Goal: Register for event/course

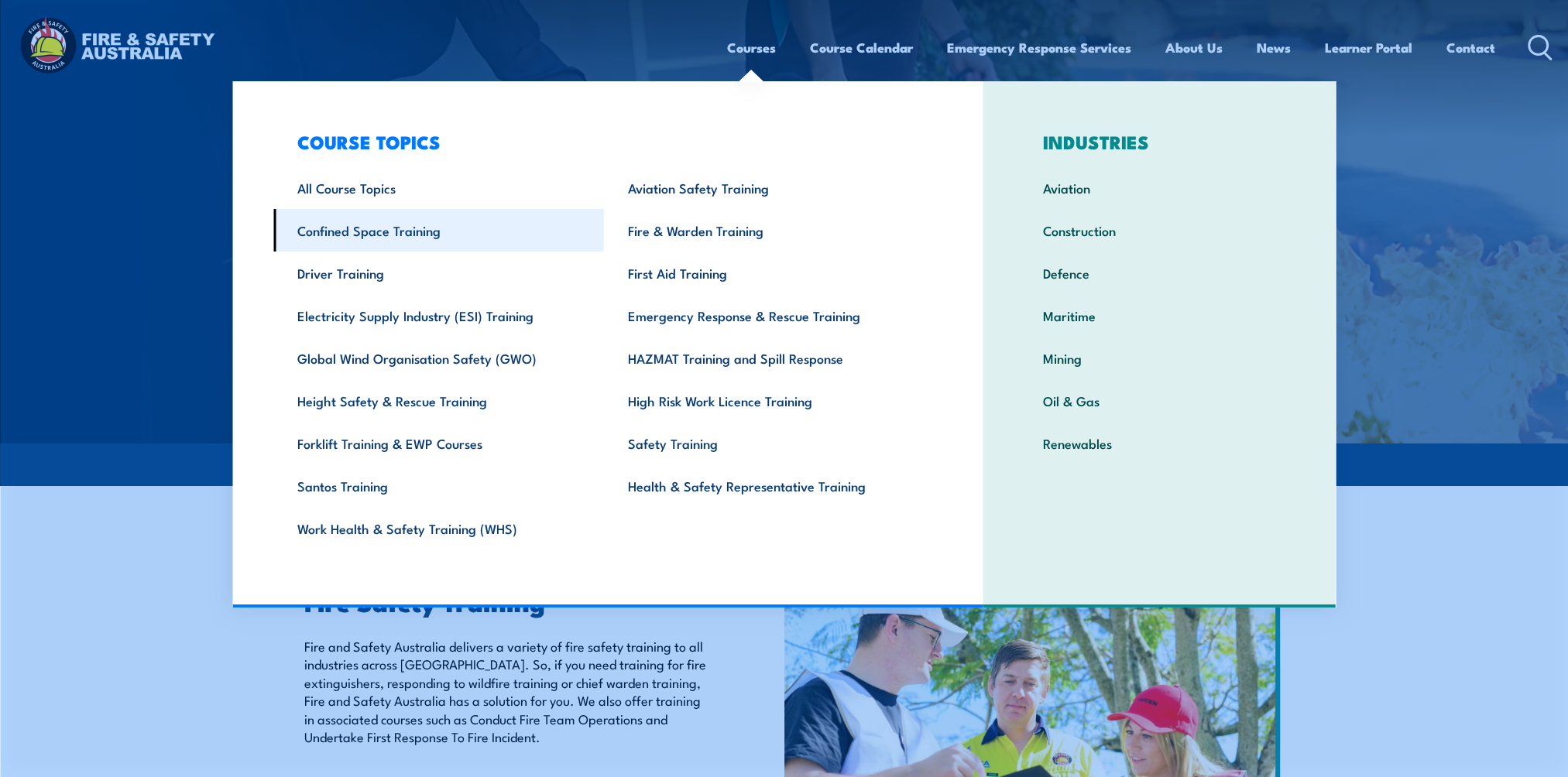
click at [339, 223] on link "Confined Space Training" at bounding box center [439, 230] width 331 height 43
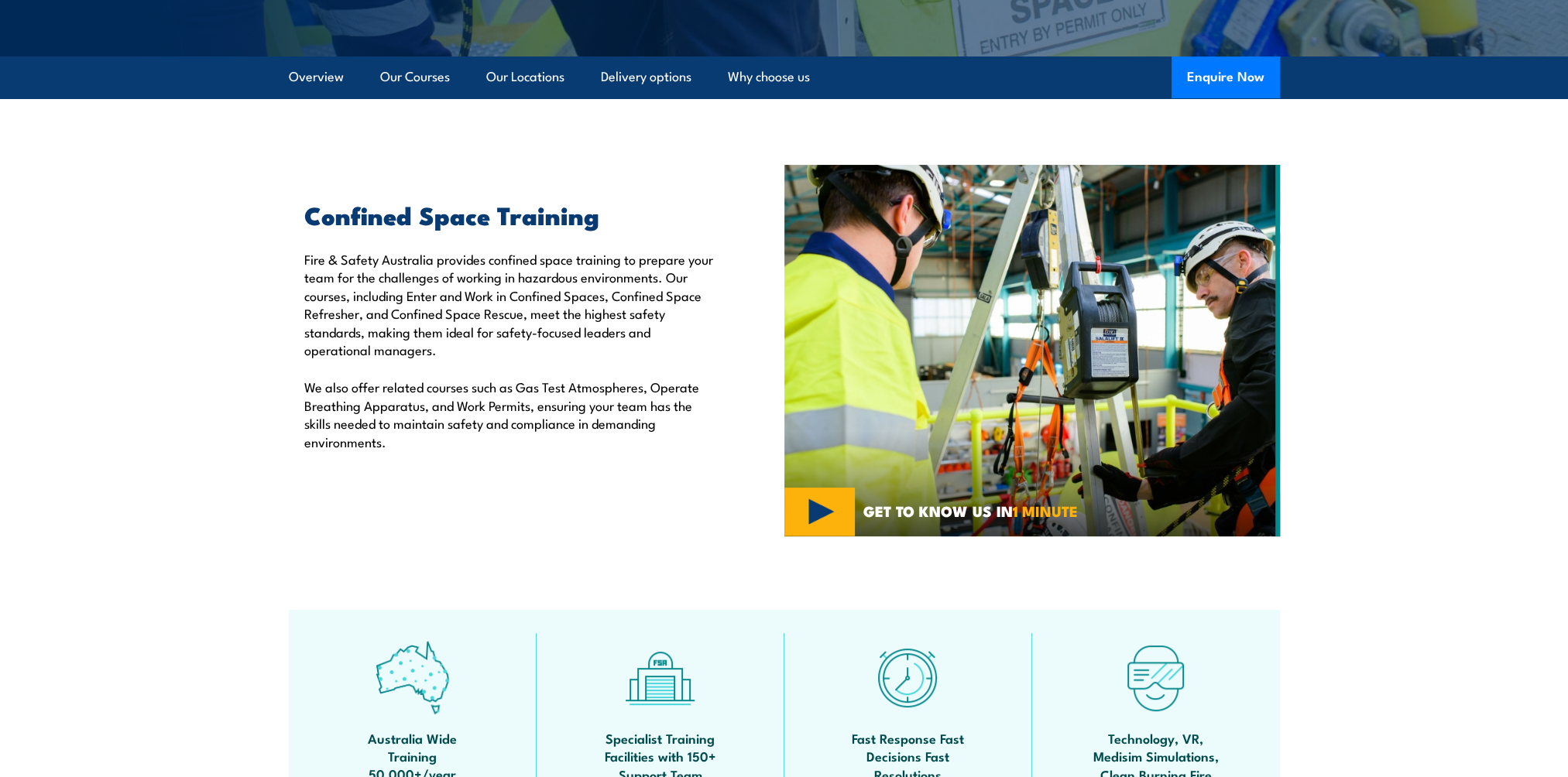
click at [144, 449] on section "Confined Space Training Fire & Safety Australia provides confined space trainin…" at bounding box center [784, 351] width 1568 height 372
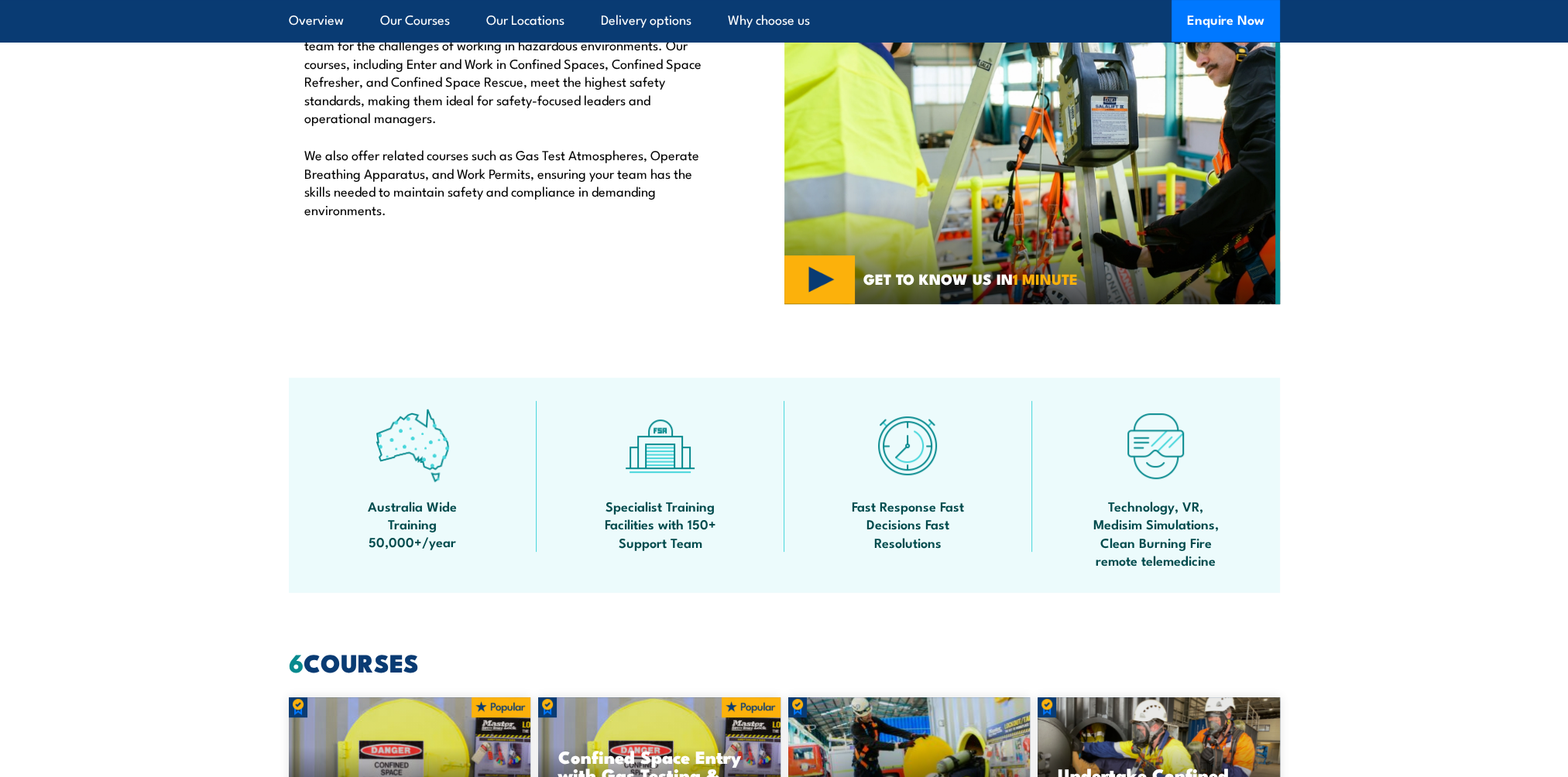
click at [144, 449] on section "Australia Wide Training 50,000+/year Specialist Training Facilities with 150+ S…" at bounding box center [784, 485] width 1568 height 215
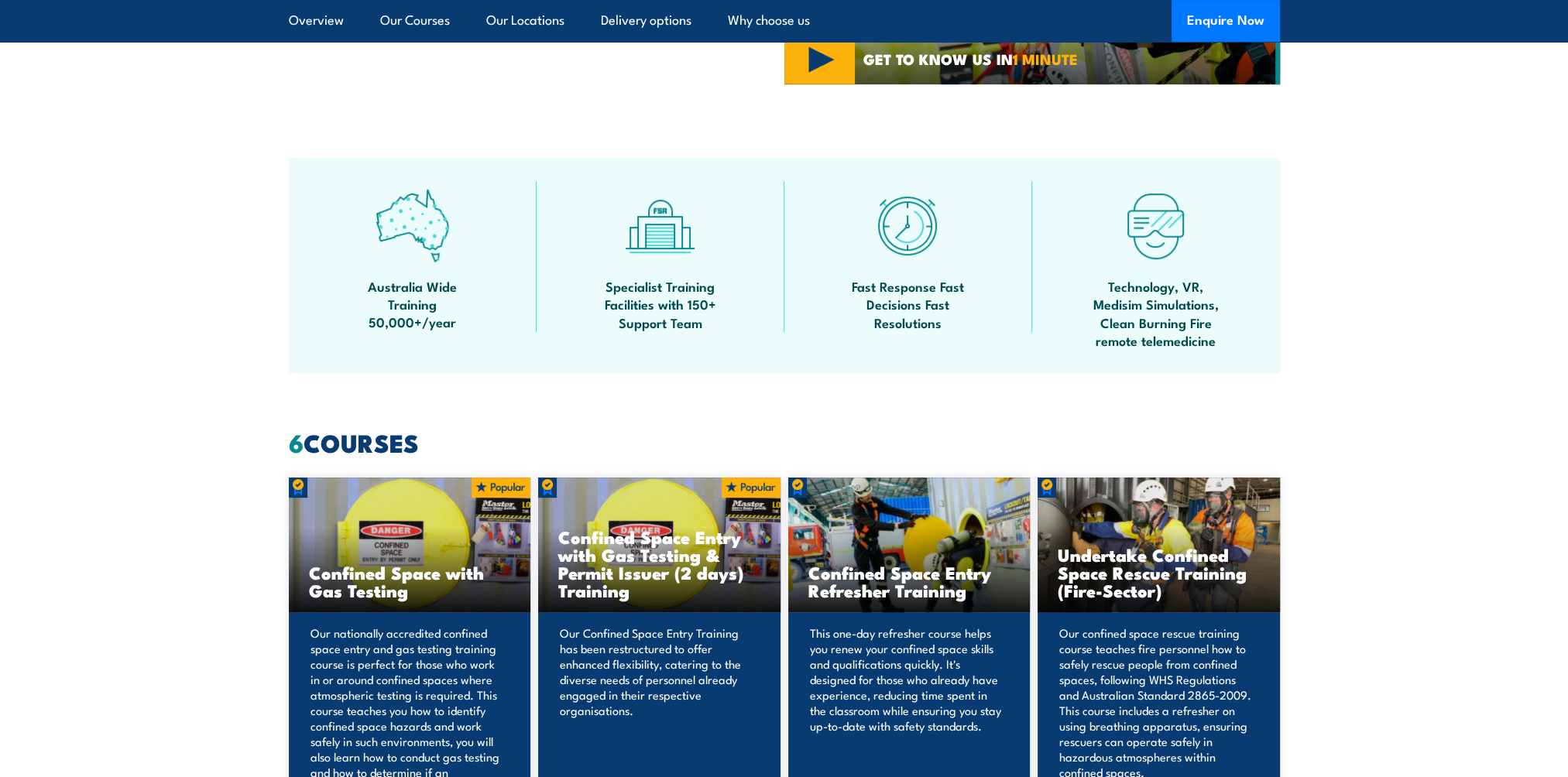
scroll to position [851, 0]
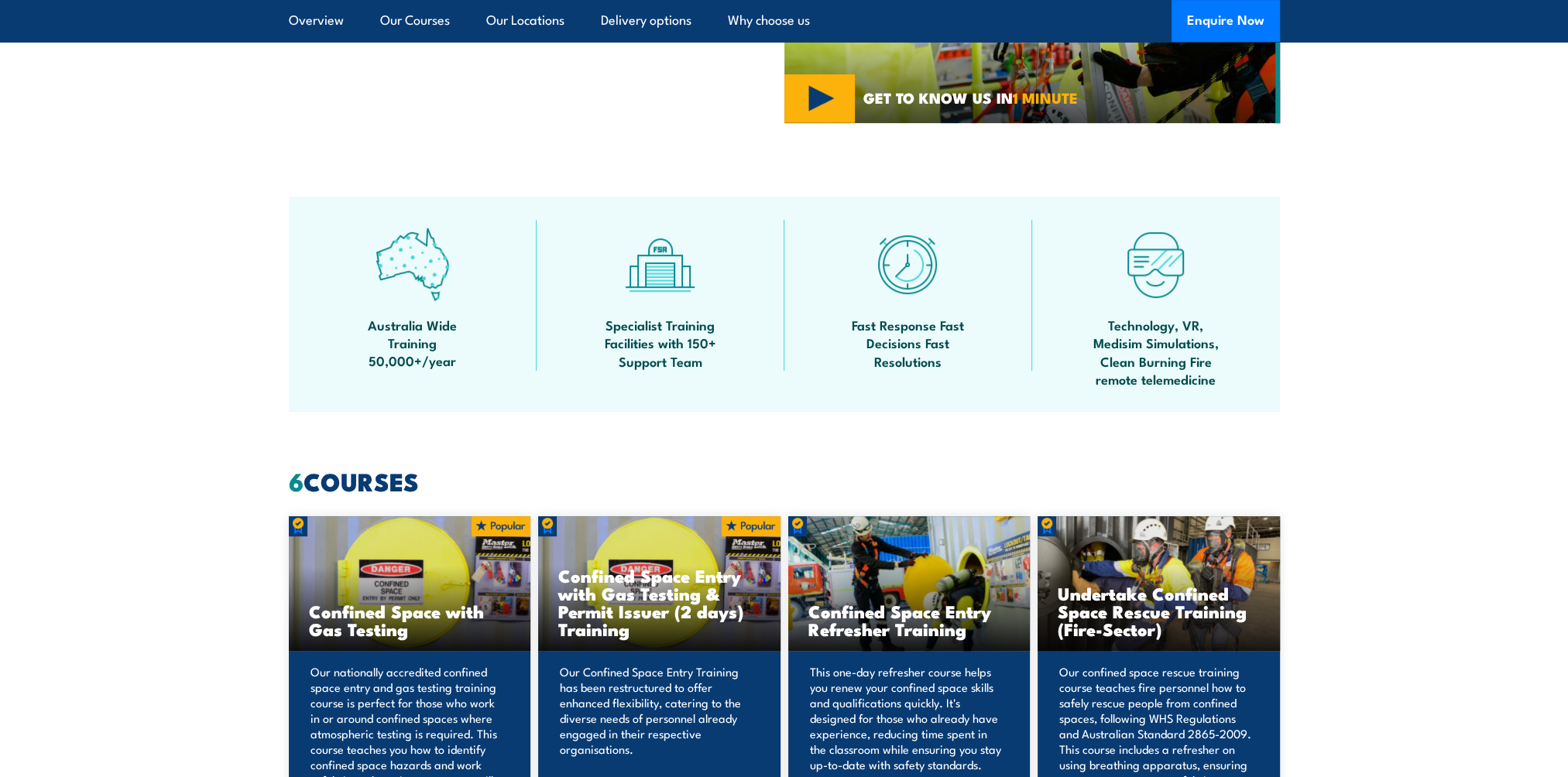
scroll to position [774, 0]
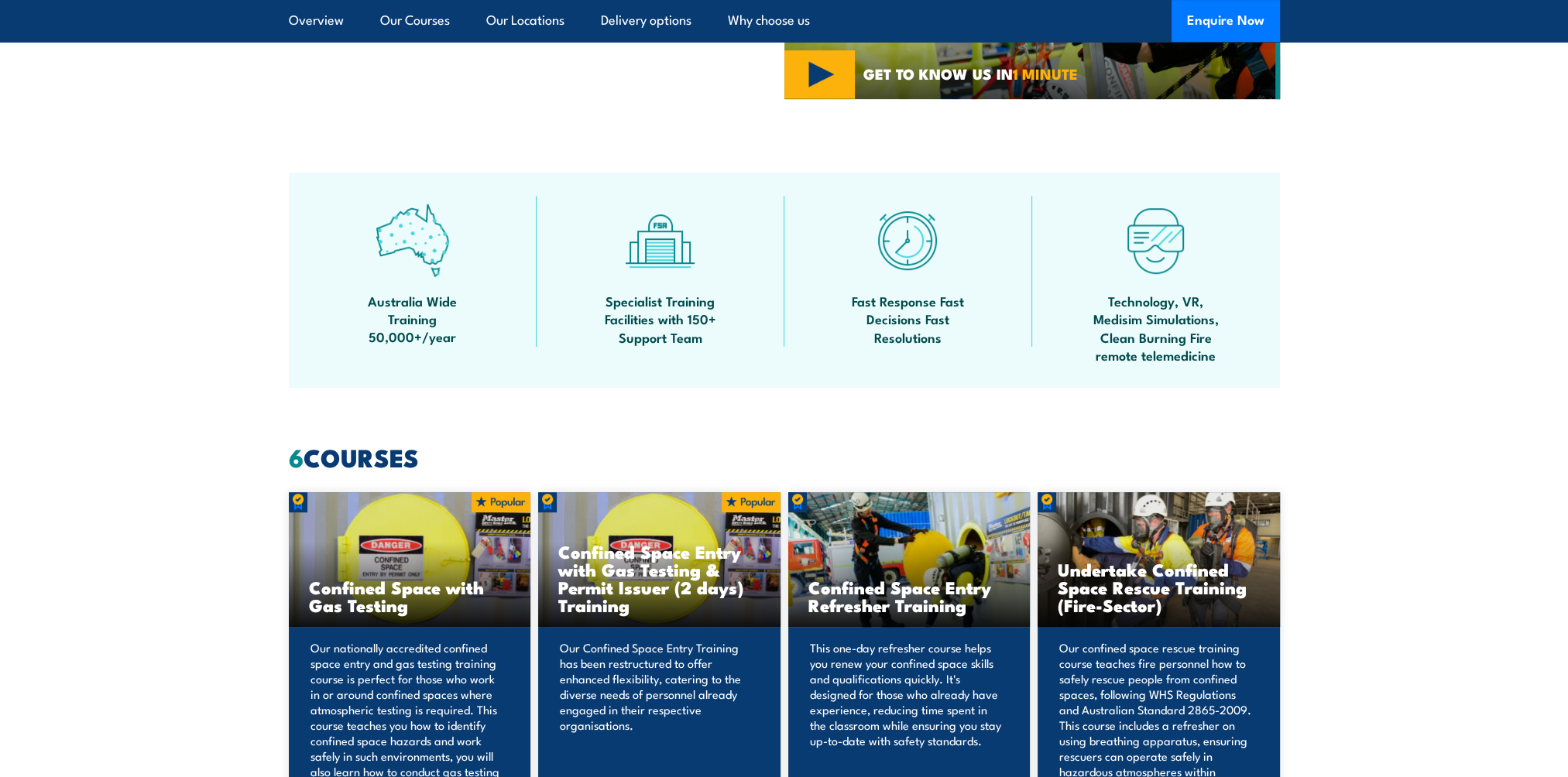
scroll to position [851, 0]
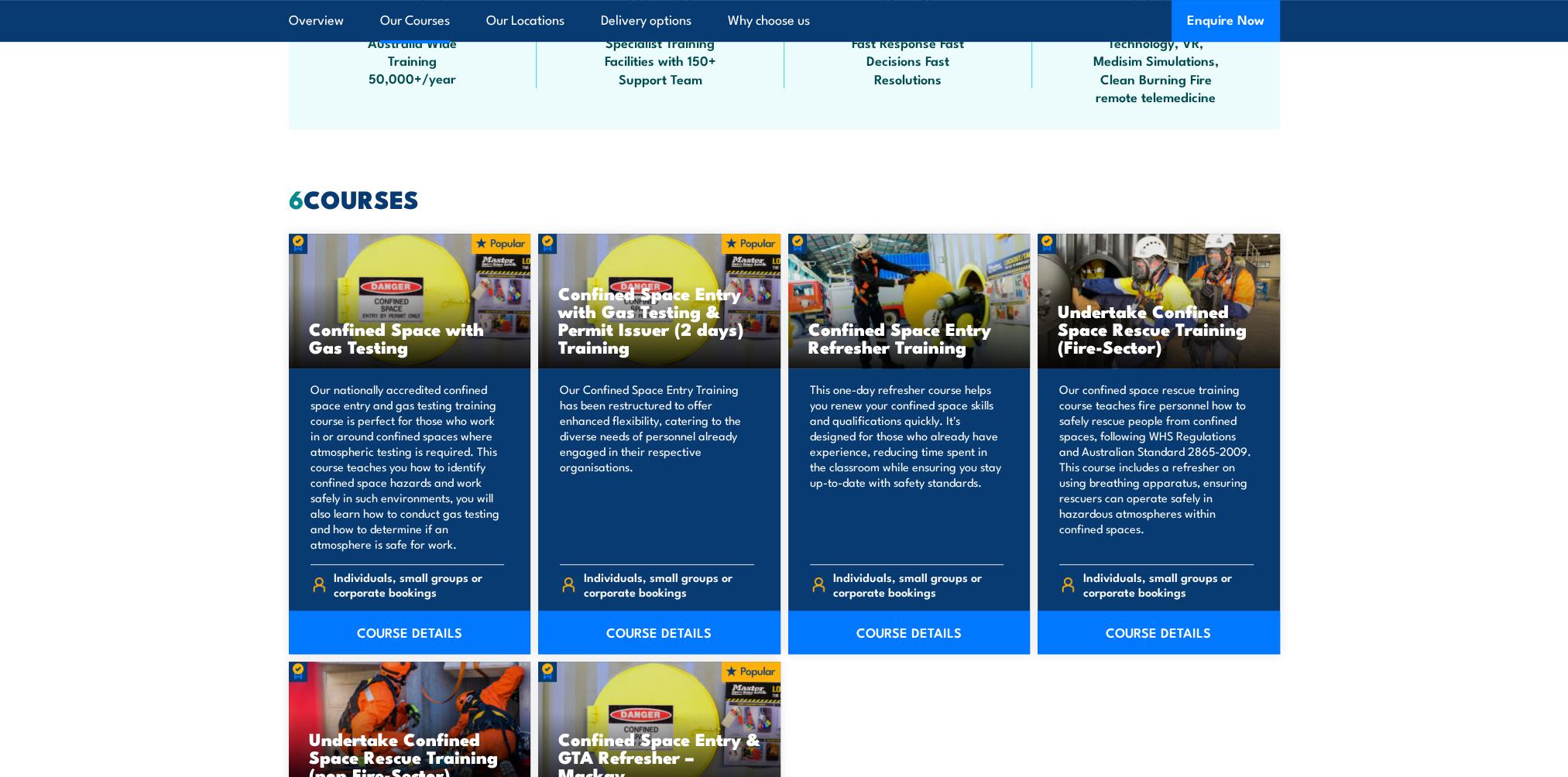
scroll to position [1083, 0]
click at [146, 449] on section "6 COURSES Confined Space with Gas Testing COURSE DETAILS 6" at bounding box center [784, 648] width 1568 height 922
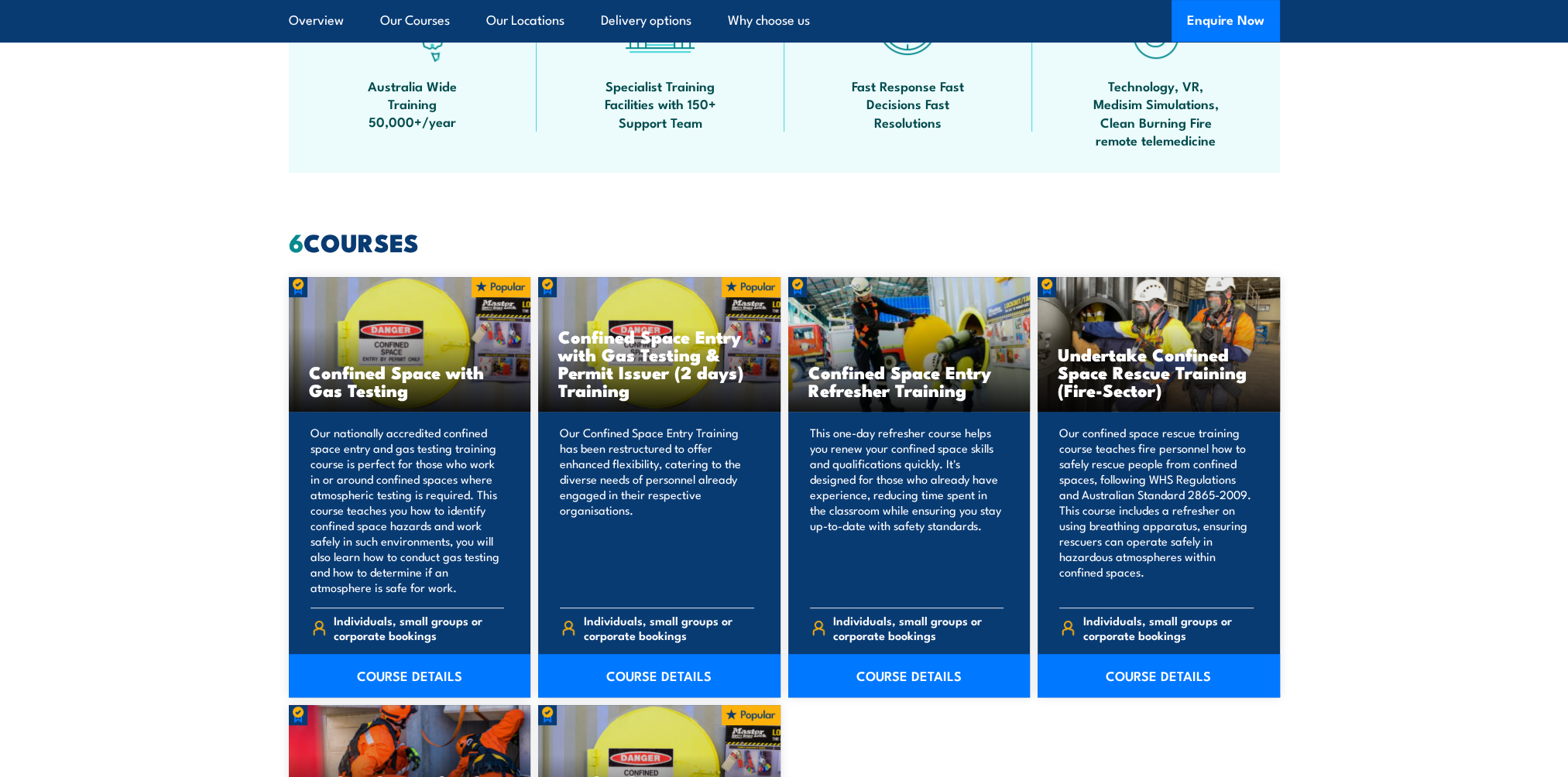
scroll to position [1007, 0]
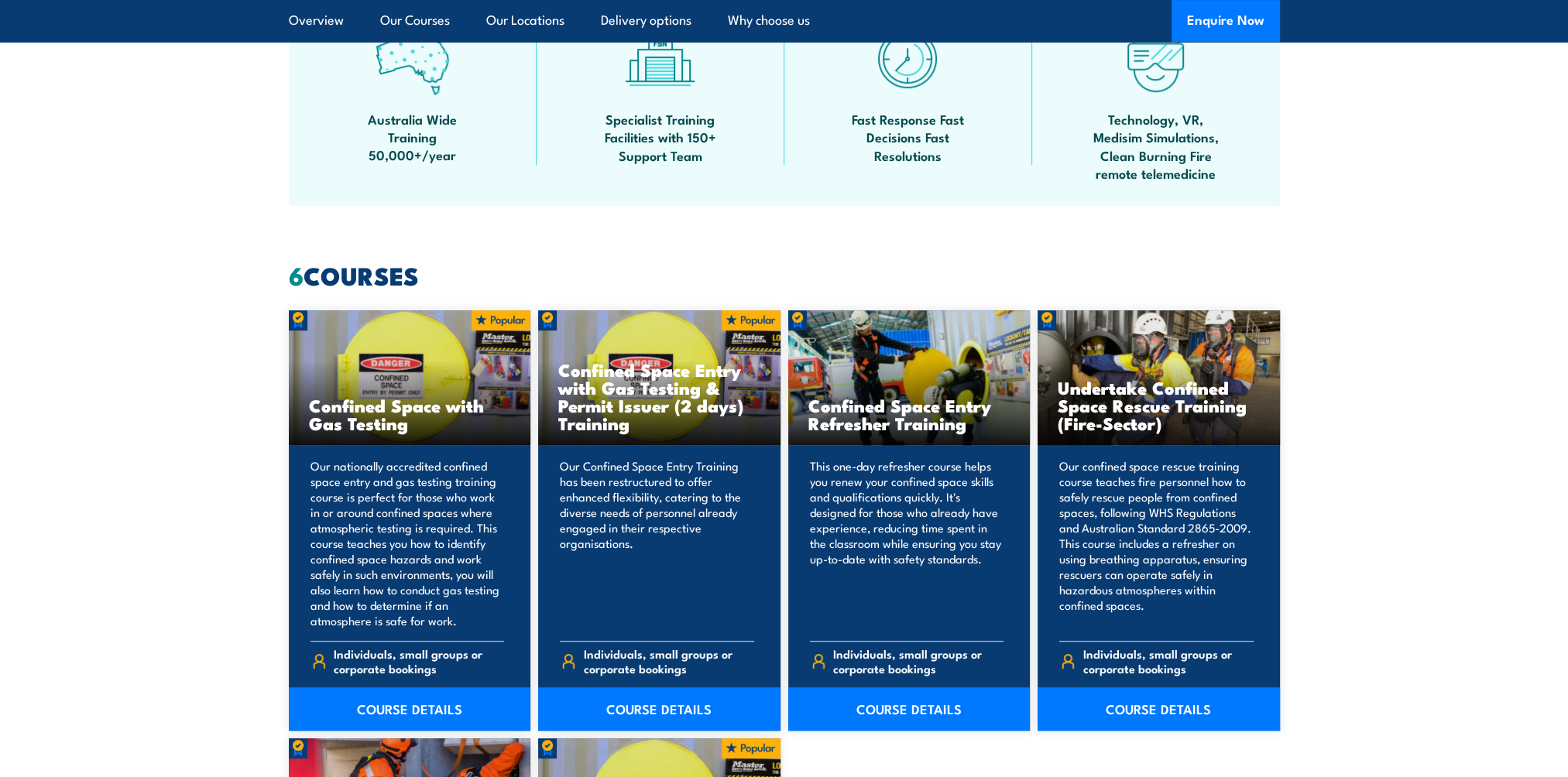
click at [142, 450] on section "6 COURSES Confined Space with Gas Testing COURSE DETAILS 6" at bounding box center [784, 725] width 1568 height 922
click at [127, 437] on section "6 COURSES Confined Space with Gas Testing COURSE DETAILS 6" at bounding box center [784, 725] width 1568 height 922
click at [129, 416] on section "6 COURSES Confined Space with Gas Testing COURSE DETAILS 6" at bounding box center [784, 725] width 1568 height 922
click at [133, 408] on section "6 COURSES Confined Space with Gas Testing COURSE DETAILS 6" at bounding box center [784, 725] width 1568 height 922
click at [133, 403] on section "6 COURSES Confined Space with Gas Testing COURSE DETAILS 6" at bounding box center [784, 725] width 1568 height 922
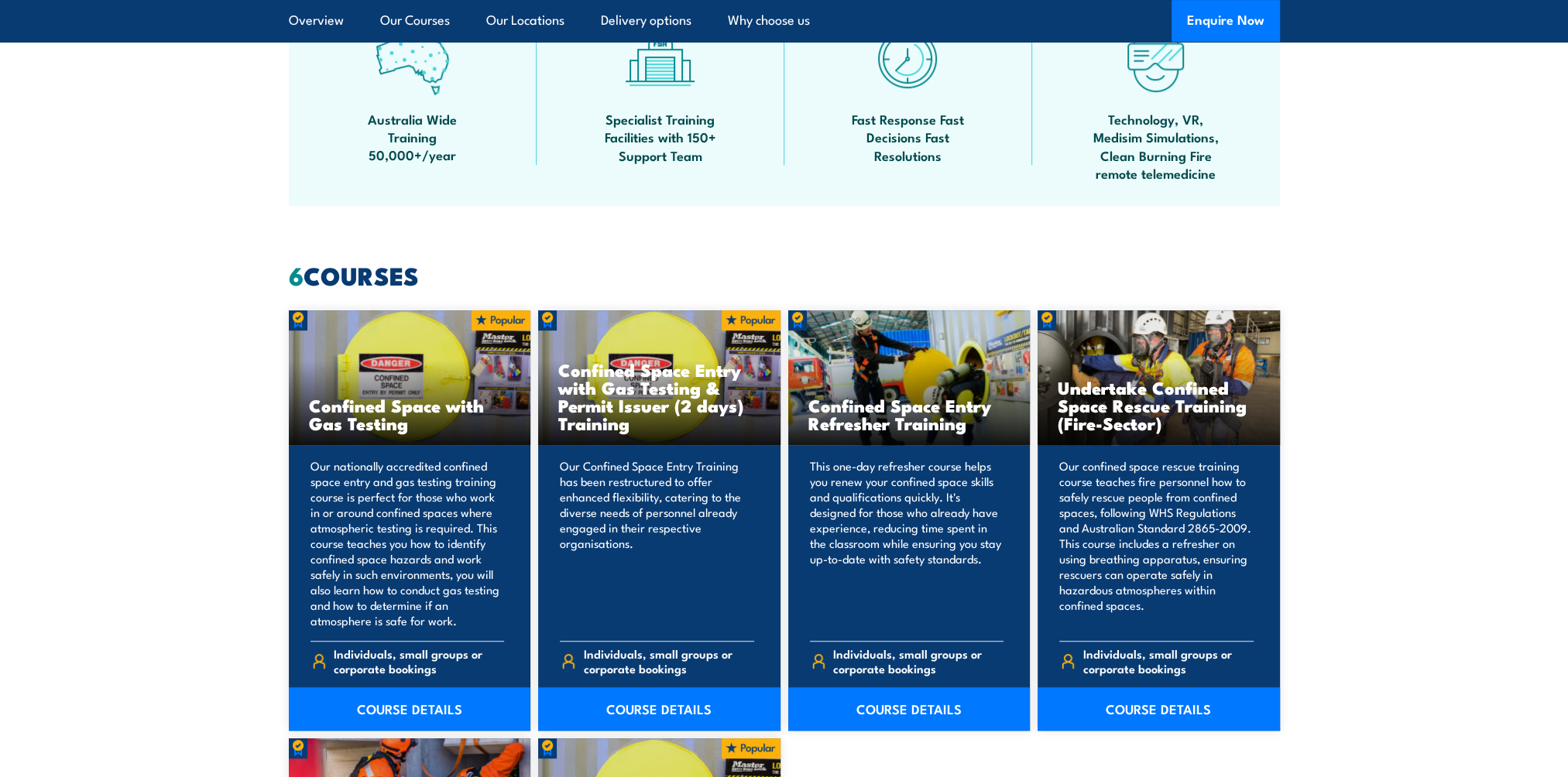
click at [133, 404] on section "6 COURSES Confined Space with Gas Testing COURSE DETAILS 6" at bounding box center [784, 725] width 1568 height 922
click at [650, 399] on h3 "Confined Space Entry with Gas Testing & Permit Issuer (2 days) Training" at bounding box center [659, 396] width 202 height 72
click at [666, 705] on link "COURSE DETAILS" at bounding box center [660, 709] width 243 height 44
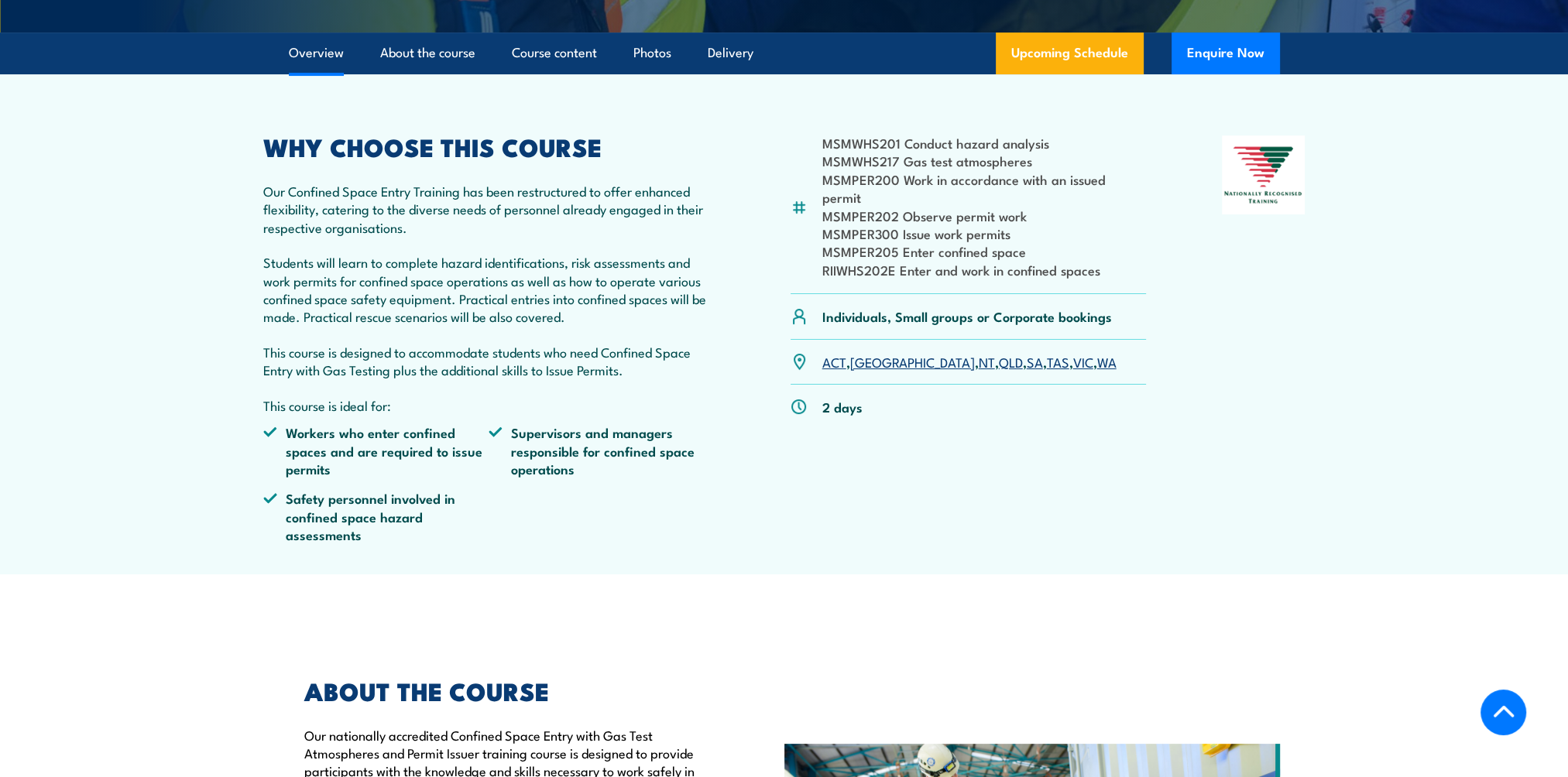
scroll to position [464, 0]
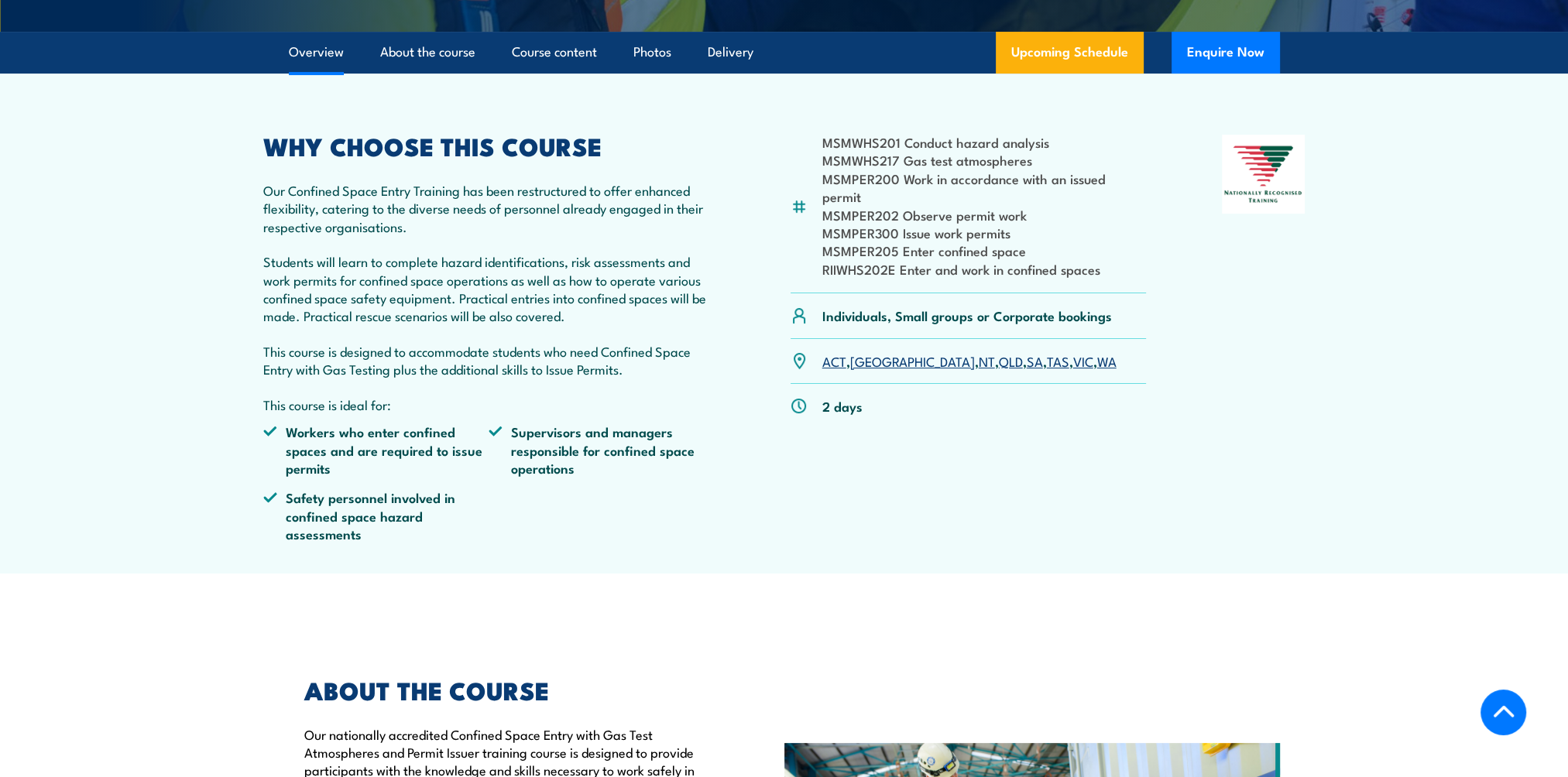
click at [72, 423] on section "MSMWHS201 Conduct hazard analysis MSMWHS217 Gas test atmospheres MSMPER200 Work…" at bounding box center [784, 323] width 1568 height 500
drag, startPoint x: 1019, startPoint y: 251, endPoint x: 824, endPoint y: 252, distance: 195.0
click at [824, 252] on li "MSMPER205 Enter confined space" at bounding box center [984, 251] width 324 height 17
copy li "MSMPER205 Enter confined space"
click at [1390, 313] on section "MSMWHS201 Conduct hazard analysis MSMWHS217 Gas test atmospheres MSMPER200 Work…" at bounding box center [784, 323] width 1568 height 500
